Goal: Check status: Check status

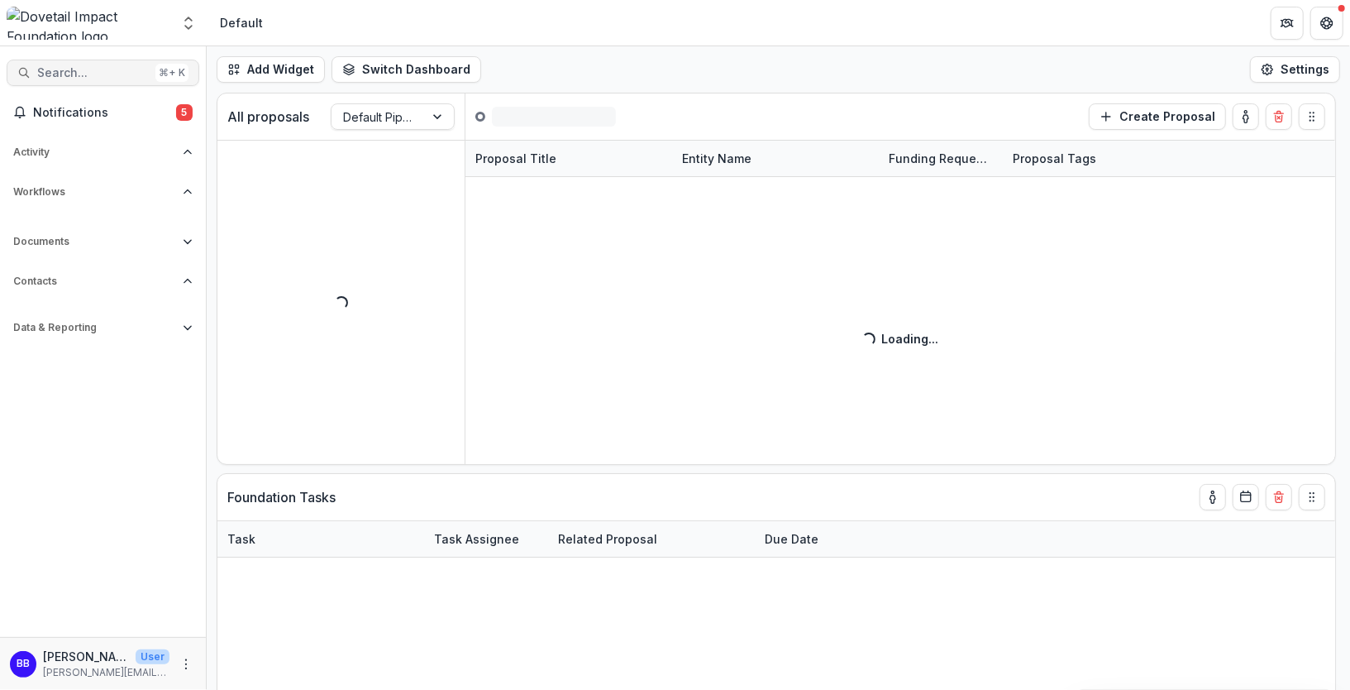
click at [101, 69] on span "Search..." at bounding box center [93, 73] width 112 height 14
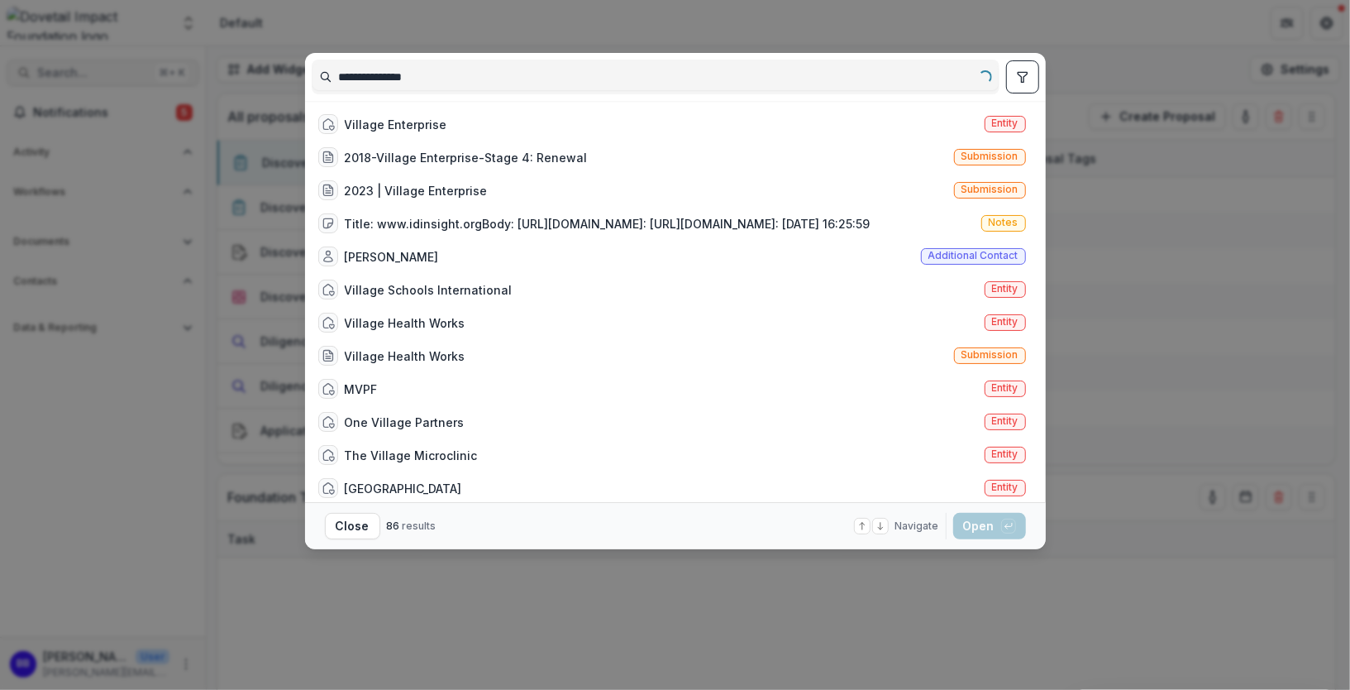
type input "**********"
select select "**********"
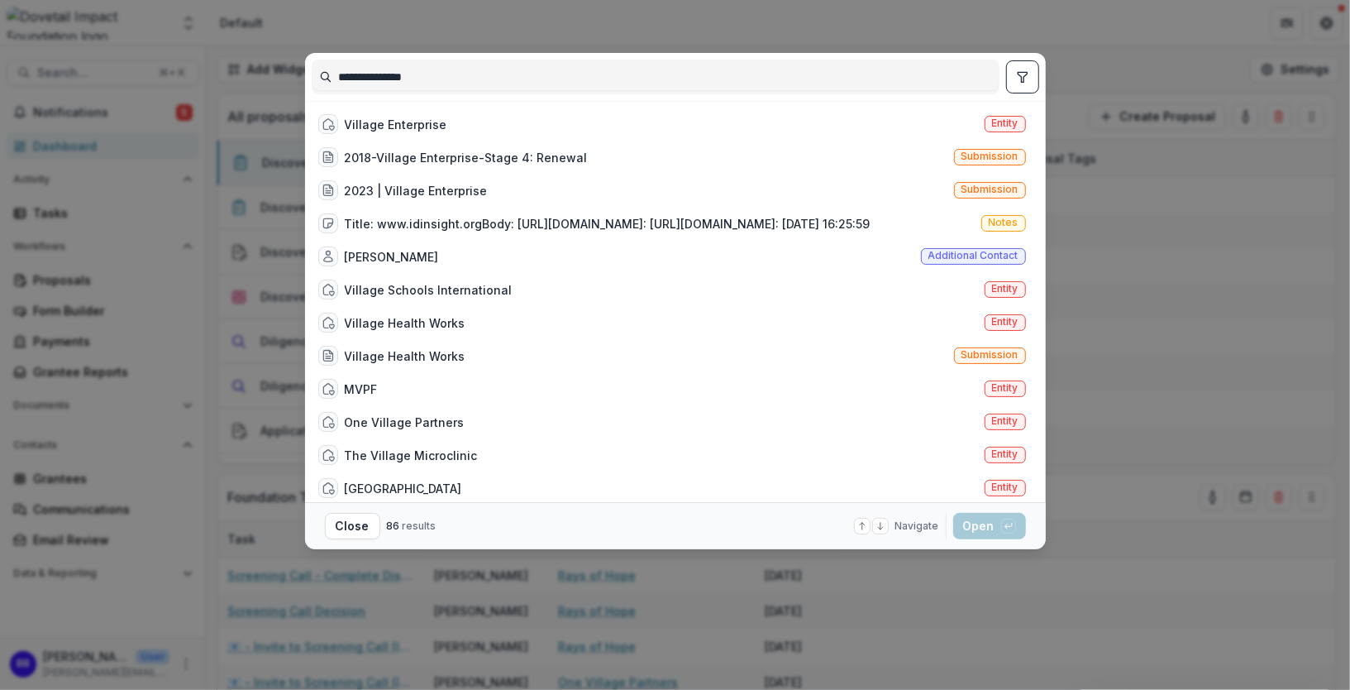
type input "**********"
click at [419, 114] on div "Village Enterprise" at bounding box center [382, 124] width 129 height 20
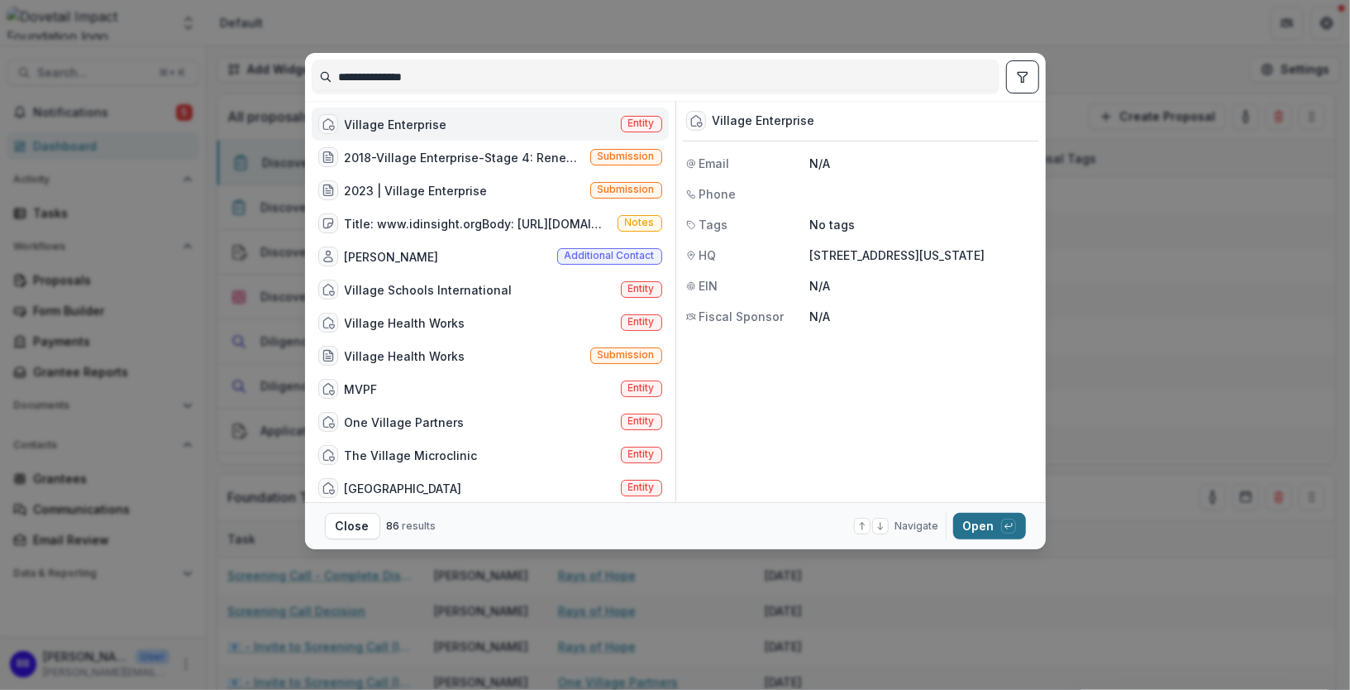
click at [1001, 528] on div "button" at bounding box center [1008, 525] width 15 height 15
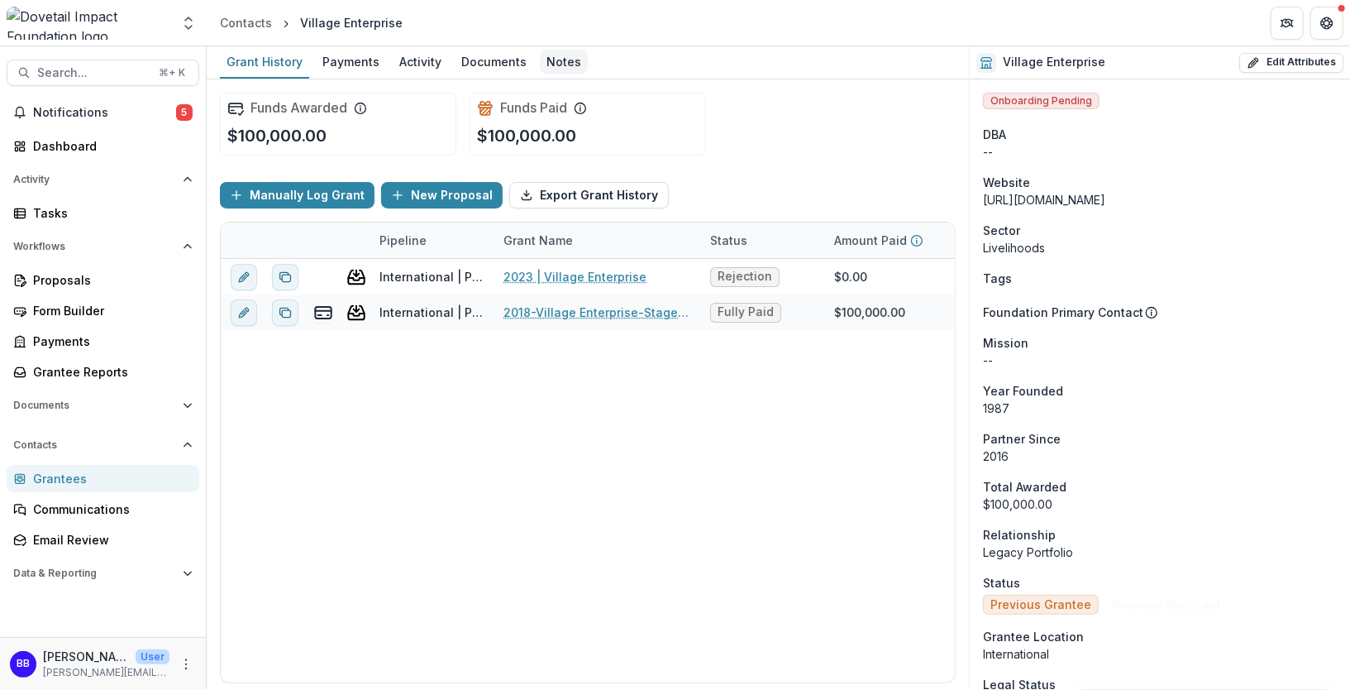
click at [552, 65] on div "Notes" at bounding box center [564, 62] width 48 height 24
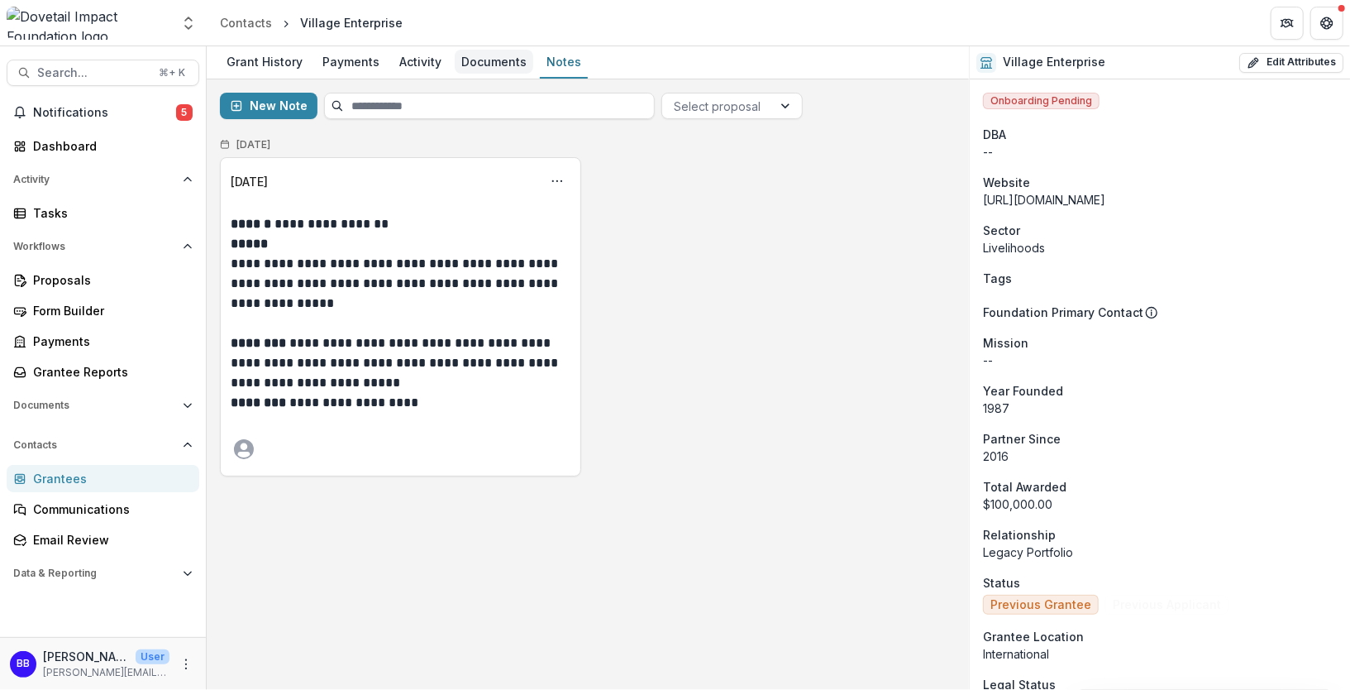
click at [477, 58] on div "Documents" at bounding box center [494, 62] width 79 height 24
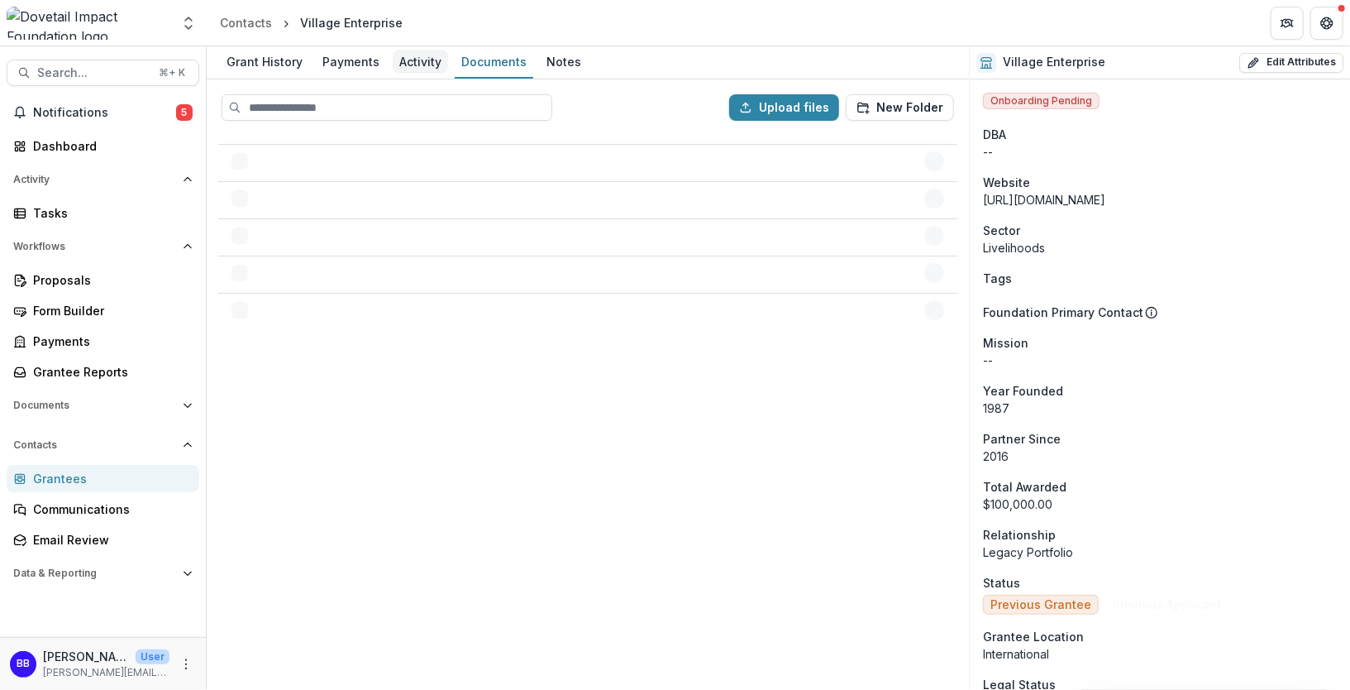
click at [409, 70] on div "Activity" at bounding box center [420, 62] width 55 height 24
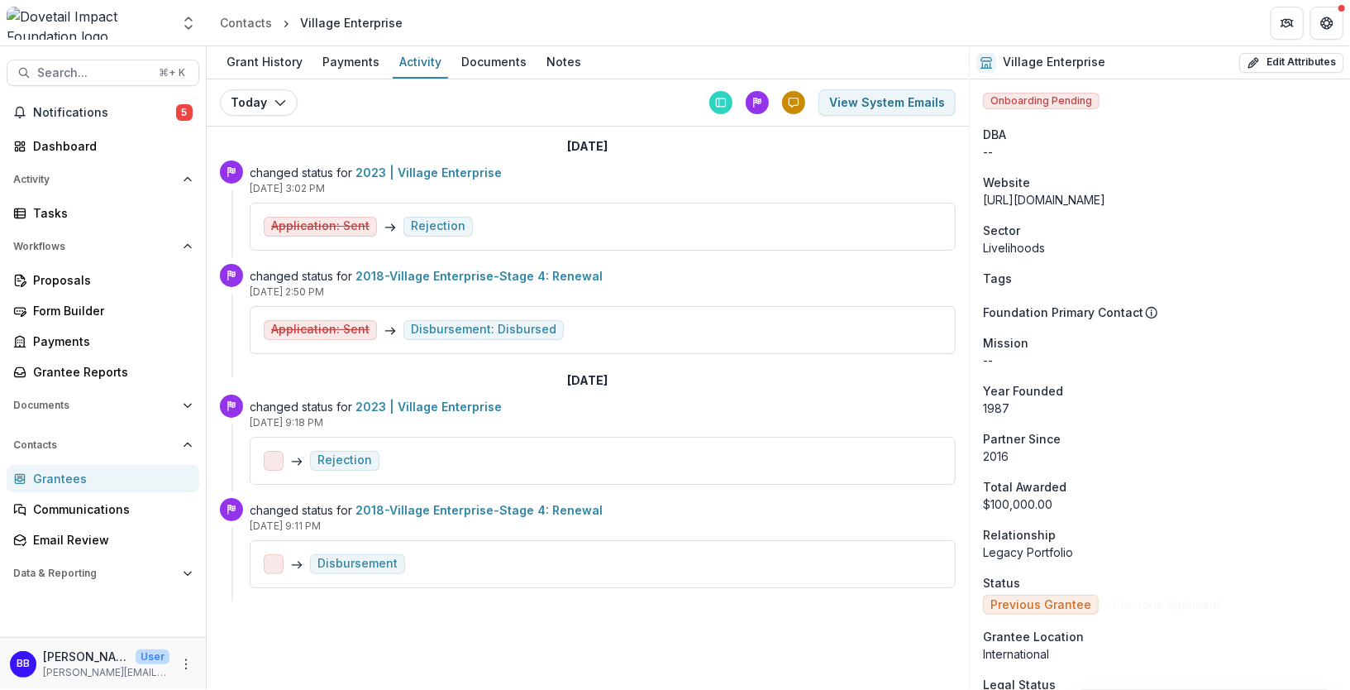
click at [331, 228] on s "Application: Sent" at bounding box center [320, 226] width 98 height 14
click at [427, 226] on div "Rejection" at bounding box center [438, 226] width 55 height 14
click at [420, 171] on link "2023 | Village Enterprise" at bounding box center [429, 172] width 146 height 14
click at [484, 323] on div "Disbursement: Disbursed" at bounding box center [484, 330] width 146 height 14
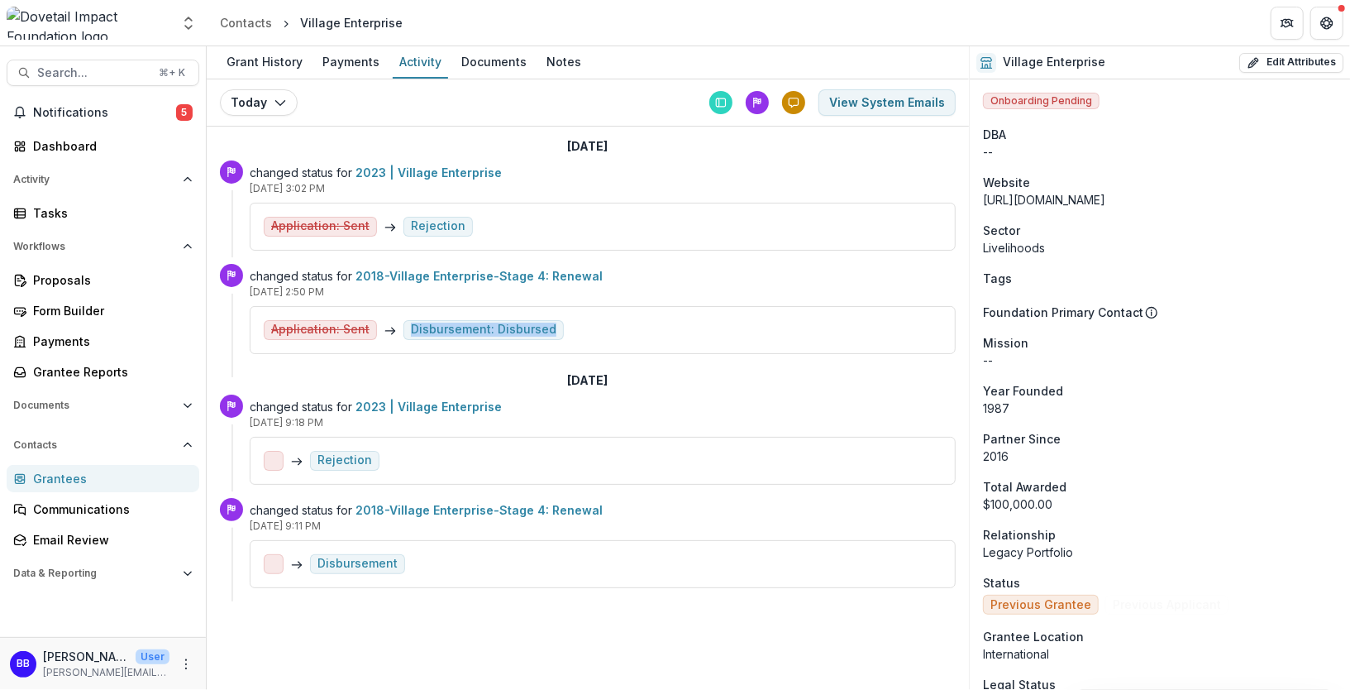
click at [484, 323] on div "Disbursement: Disbursed" at bounding box center [484, 330] width 146 height 14
click at [424, 518] on p "[DATE] 9:11 PM" at bounding box center [603, 525] width 706 height 15
click at [482, 437] on div "Rejection" at bounding box center [603, 461] width 706 height 48
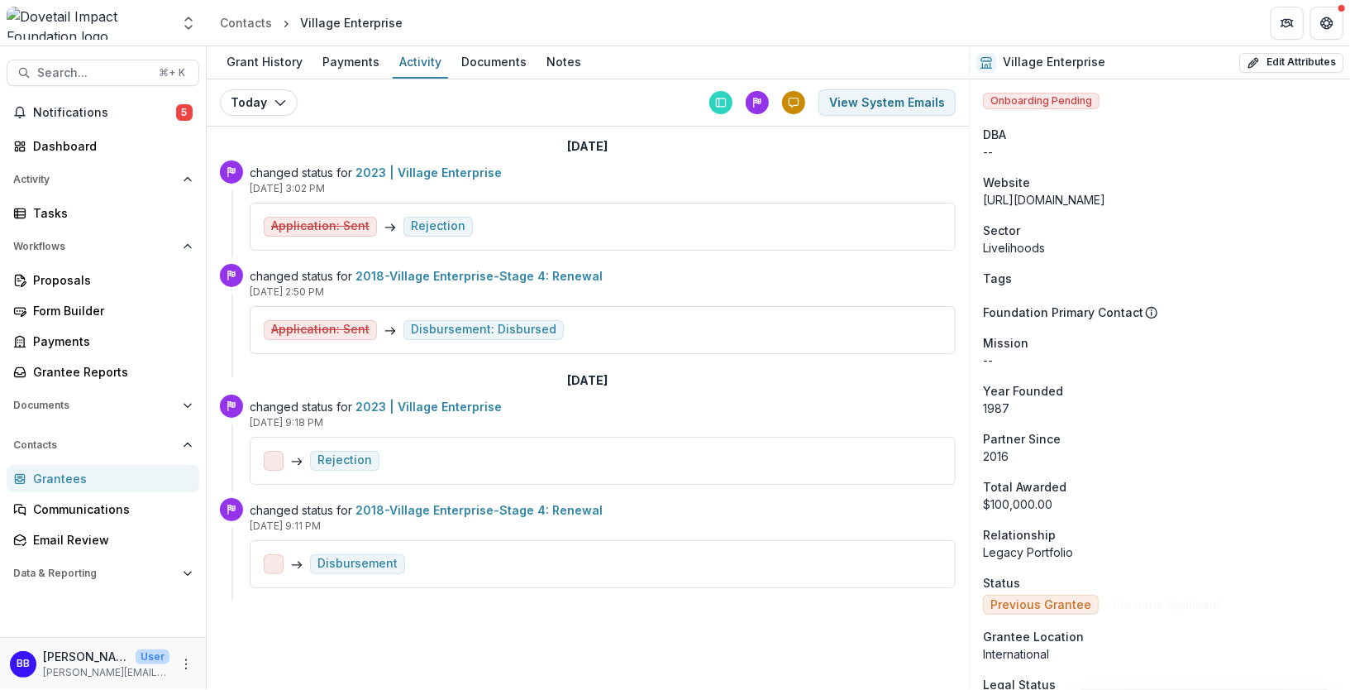
click at [594, 376] on h2 "[DATE]" at bounding box center [588, 381] width 41 height 14
click at [485, 155] on div "[DATE]" at bounding box center [588, 146] width 736 height 27
